Goal: Entertainment & Leisure: Consume media (video, audio)

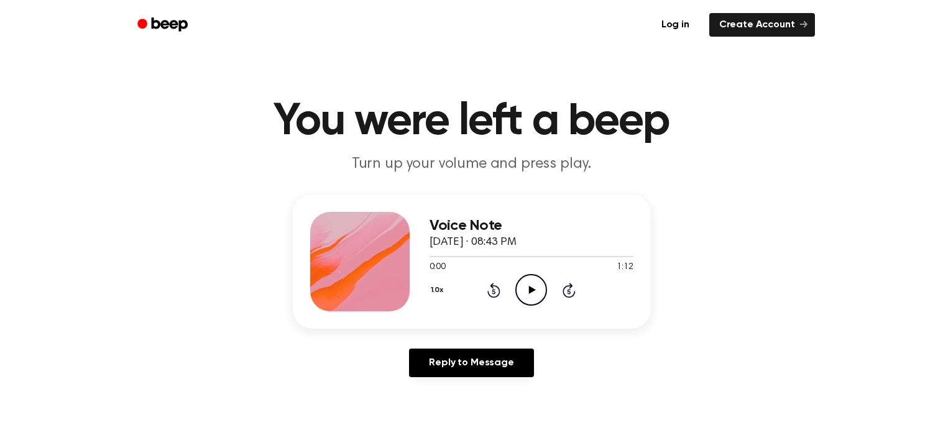
click at [532, 291] on icon at bounding box center [532, 290] width 7 height 8
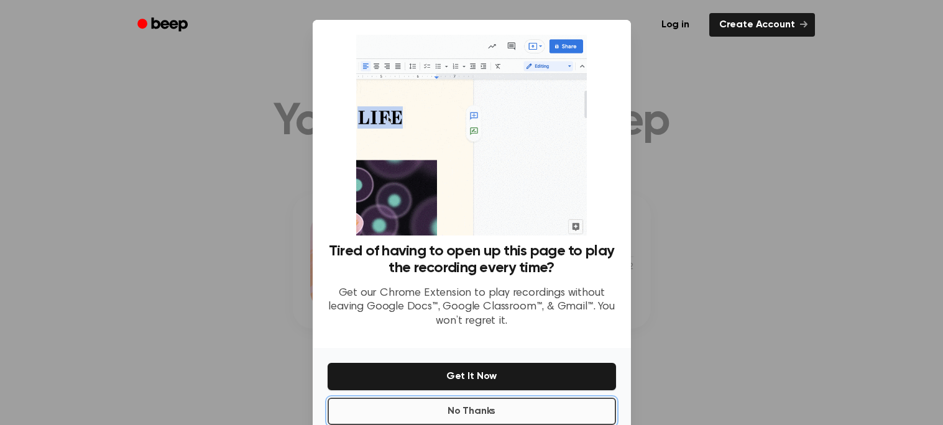
click at [493, 415] on button "No Thanks" at bounding box center [472, 411] width 289 height 27
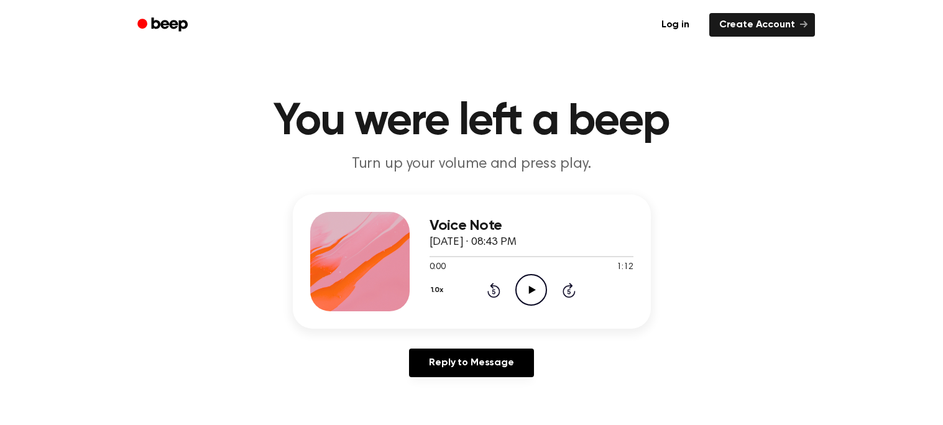
click at [537, 287] on icon "Play Audio" at bounding box center [532, 290] width 32 height 32
click at [532, 288] on icon at bounding box center [532, 290] width 7 height 8
click at [530, 285] on icon "Play Audio" at bounding box center [532, 290] width 32 height 32
